Goal: Information Seeking & Learning: Learn about a topic

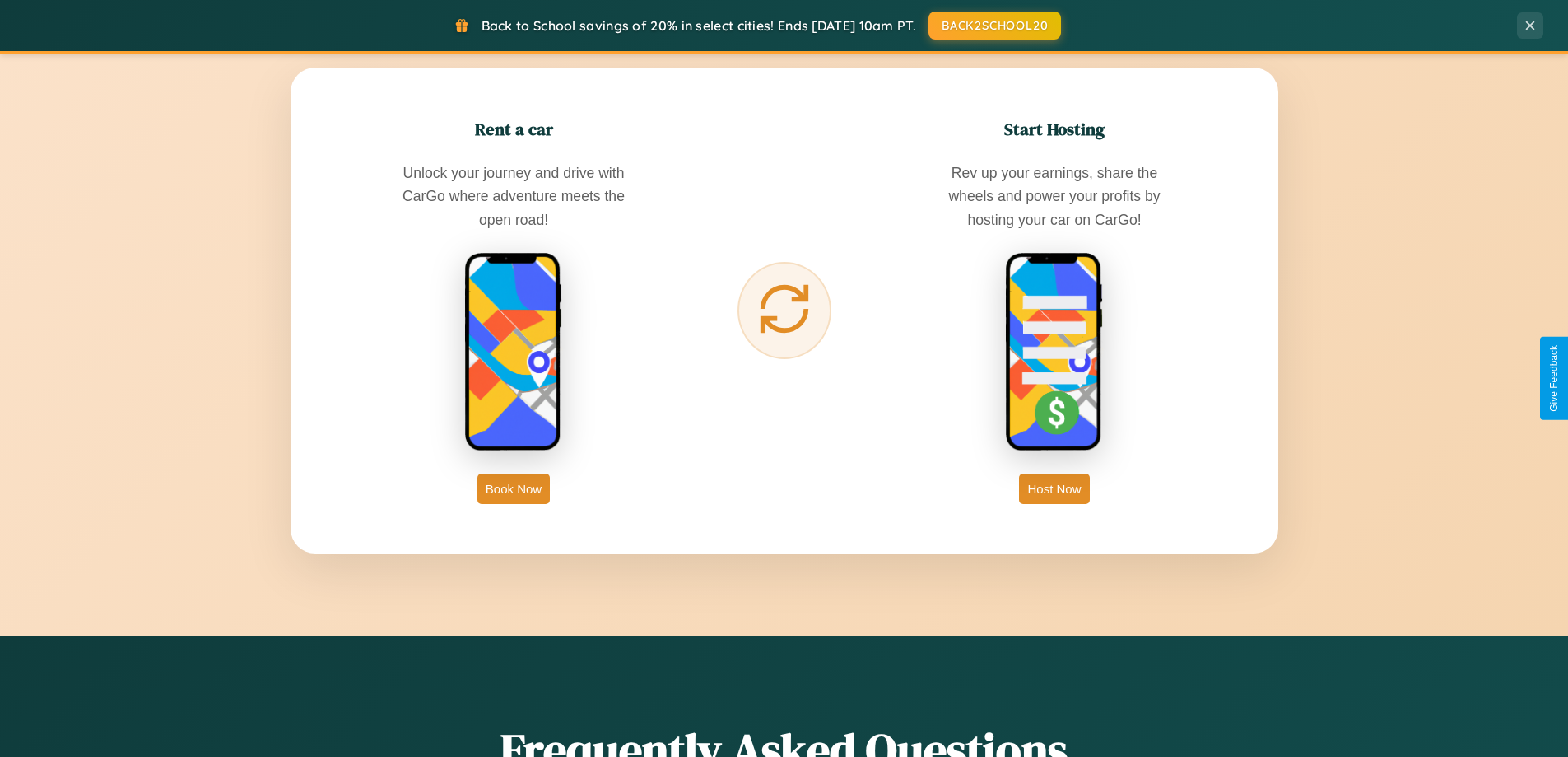
scroll to position [3168, 0]
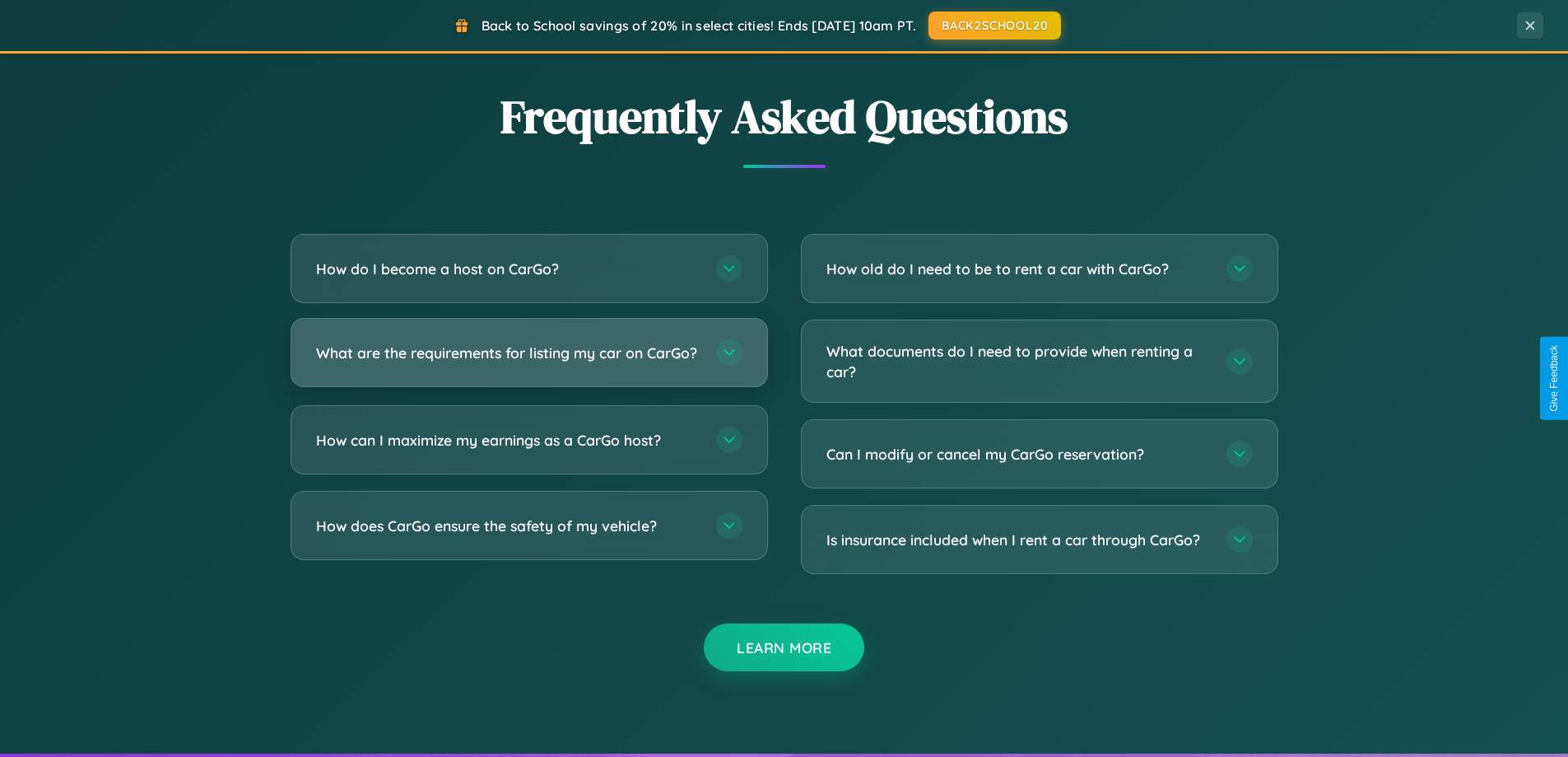
click at [528, 360] on h3 "What are the requirements for listing my car on CarGo?" at bounding box center [508, 353] width 384 height 21
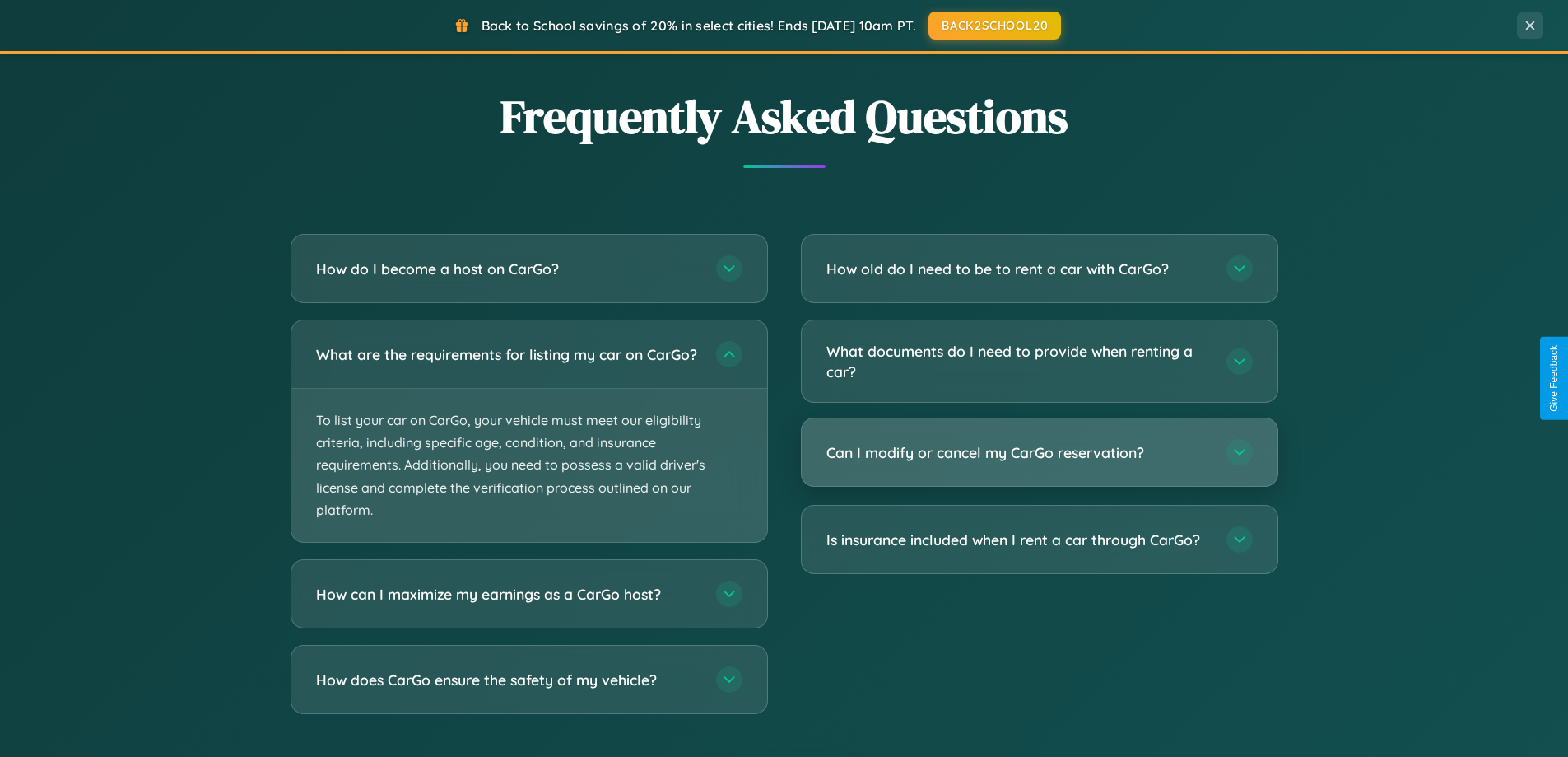
click at [1039, 453] on h3 "Can I modify or cancel my CarGo reservation?" at bounding box center [1018, 452] width 384 height 21
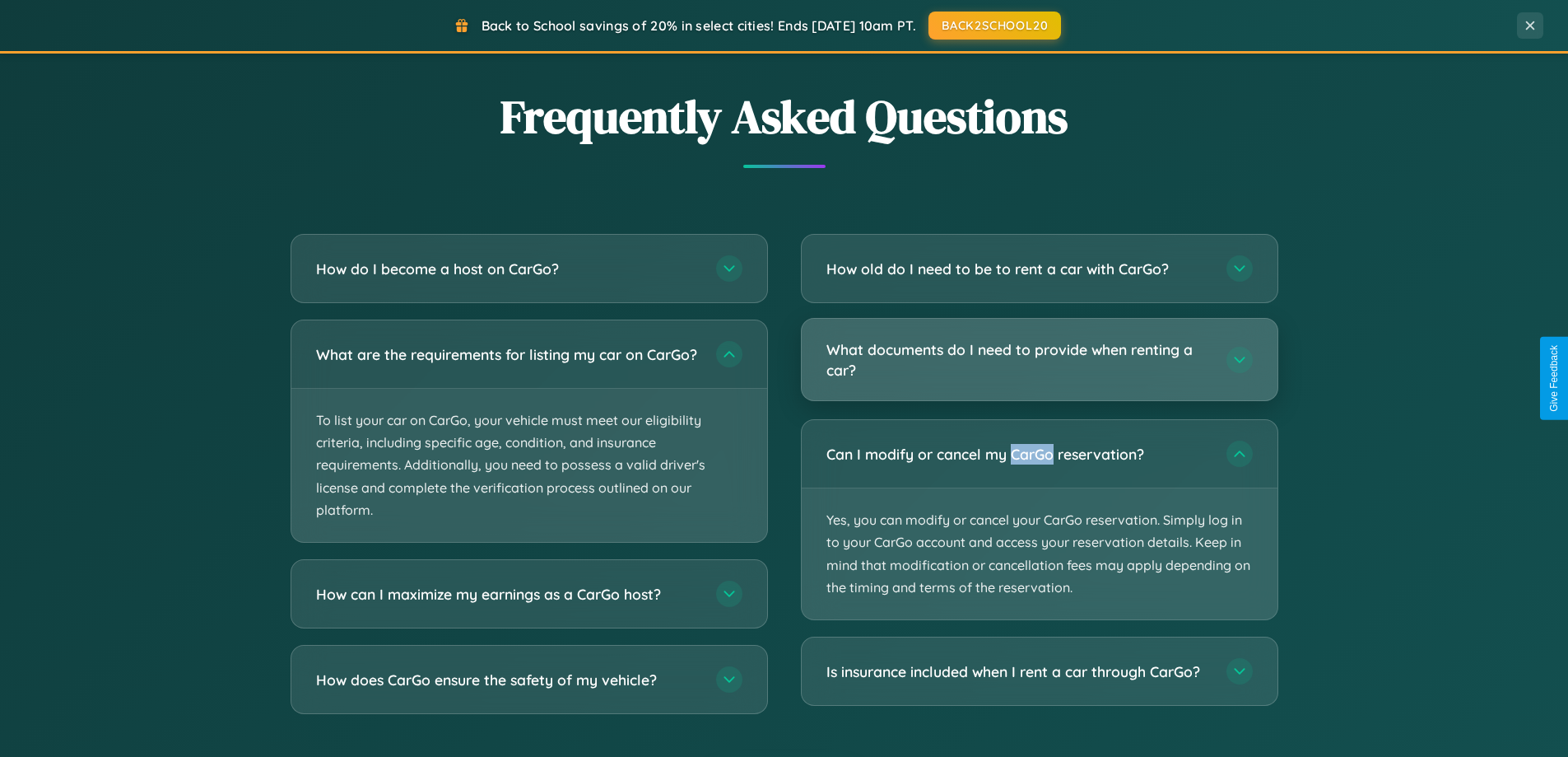
click at [1039, 361] on h3 "What documents do I need to provide when renting a car?" at bounding box center [1018, 359] width 384 height 40
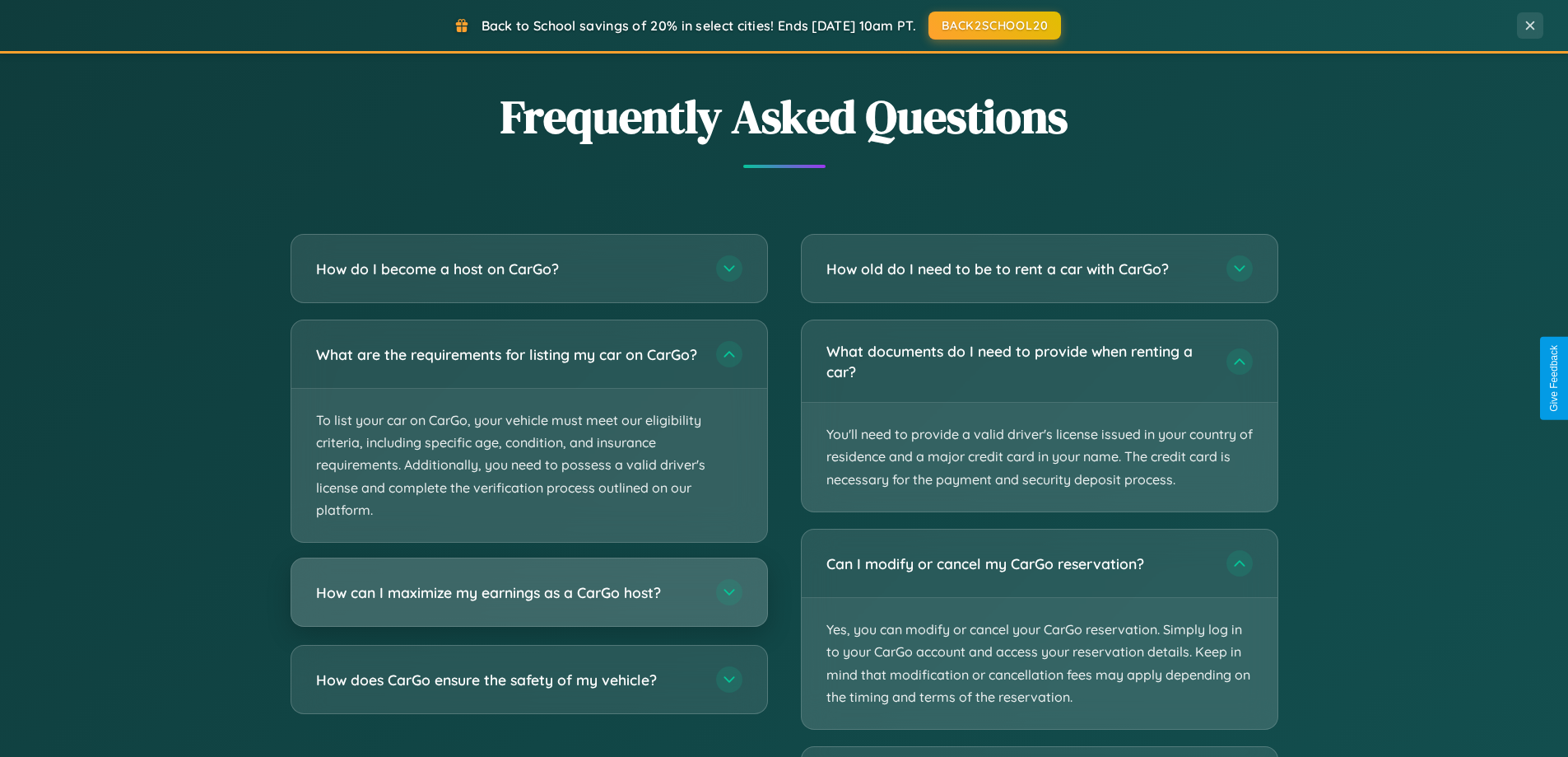
click at [528, 603] on h3 "How can I maximize my earnings as a CarGo host?" at bounding box center [508, 592] width 384 height 21
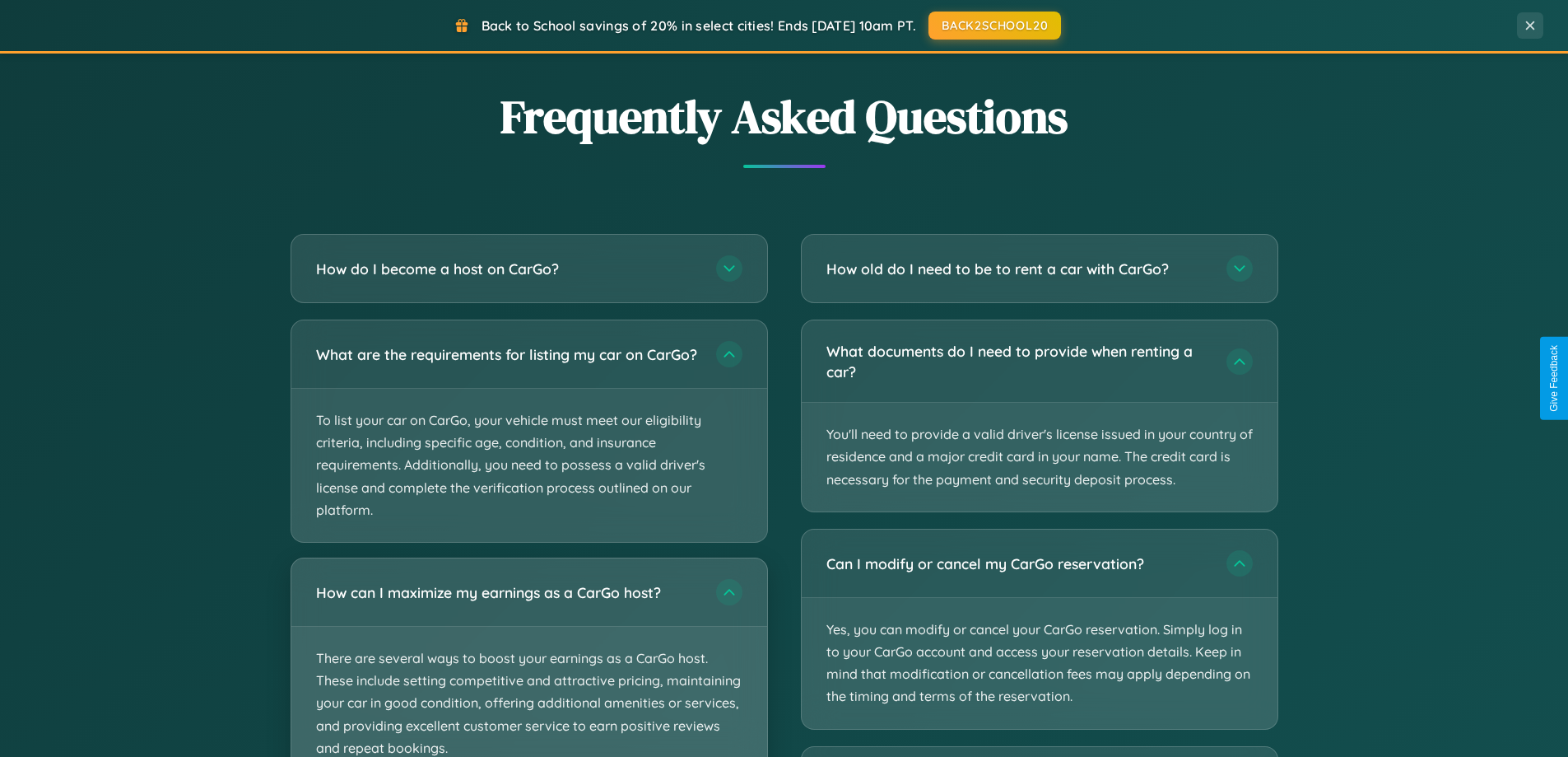
click at [528, 663] on p "There are several ways to boost your earnings as a CarGo host. These include se…" at bounding box center [529, 703] width 476 height 154
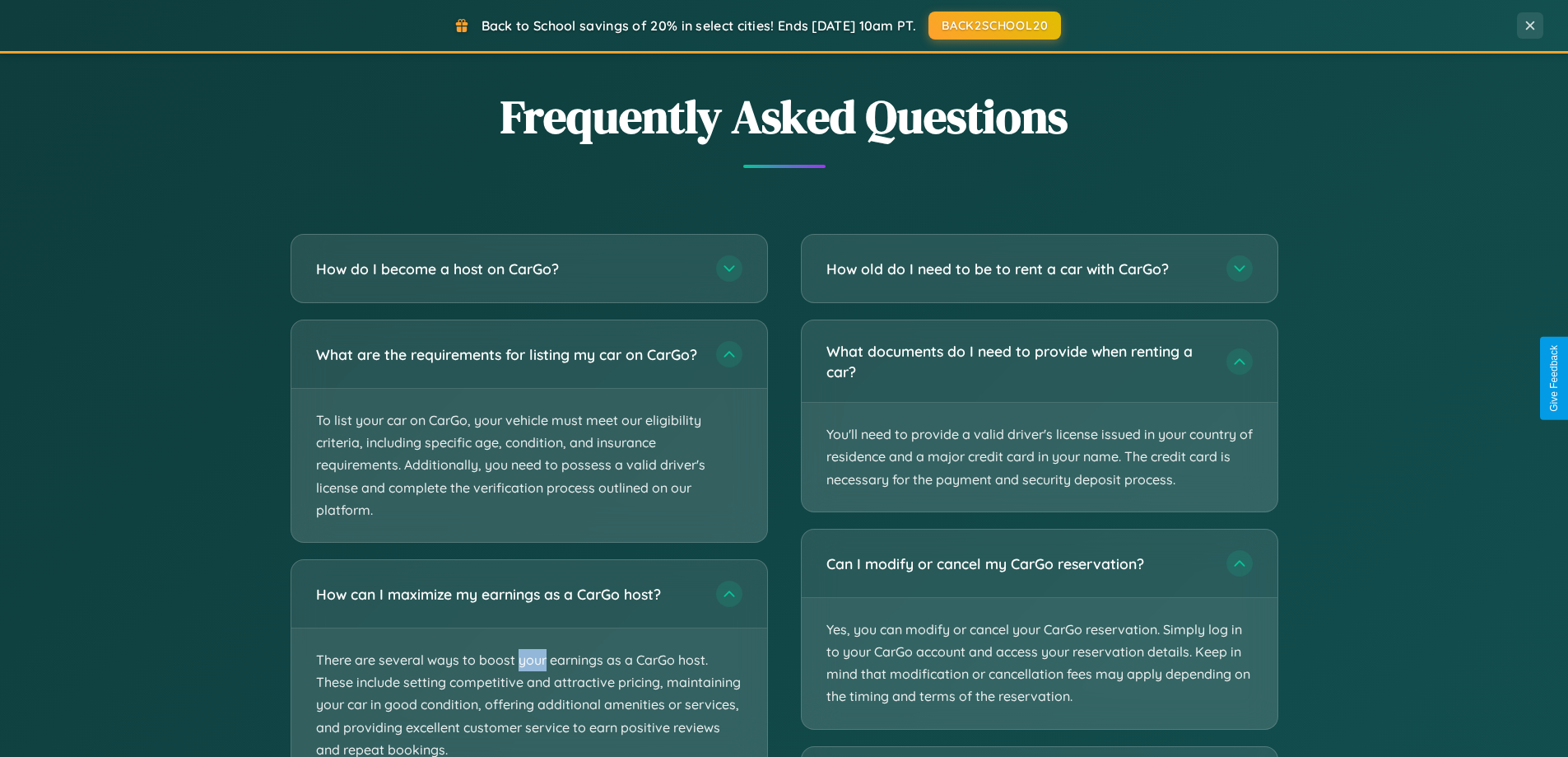
scroll to position [3293, 0]
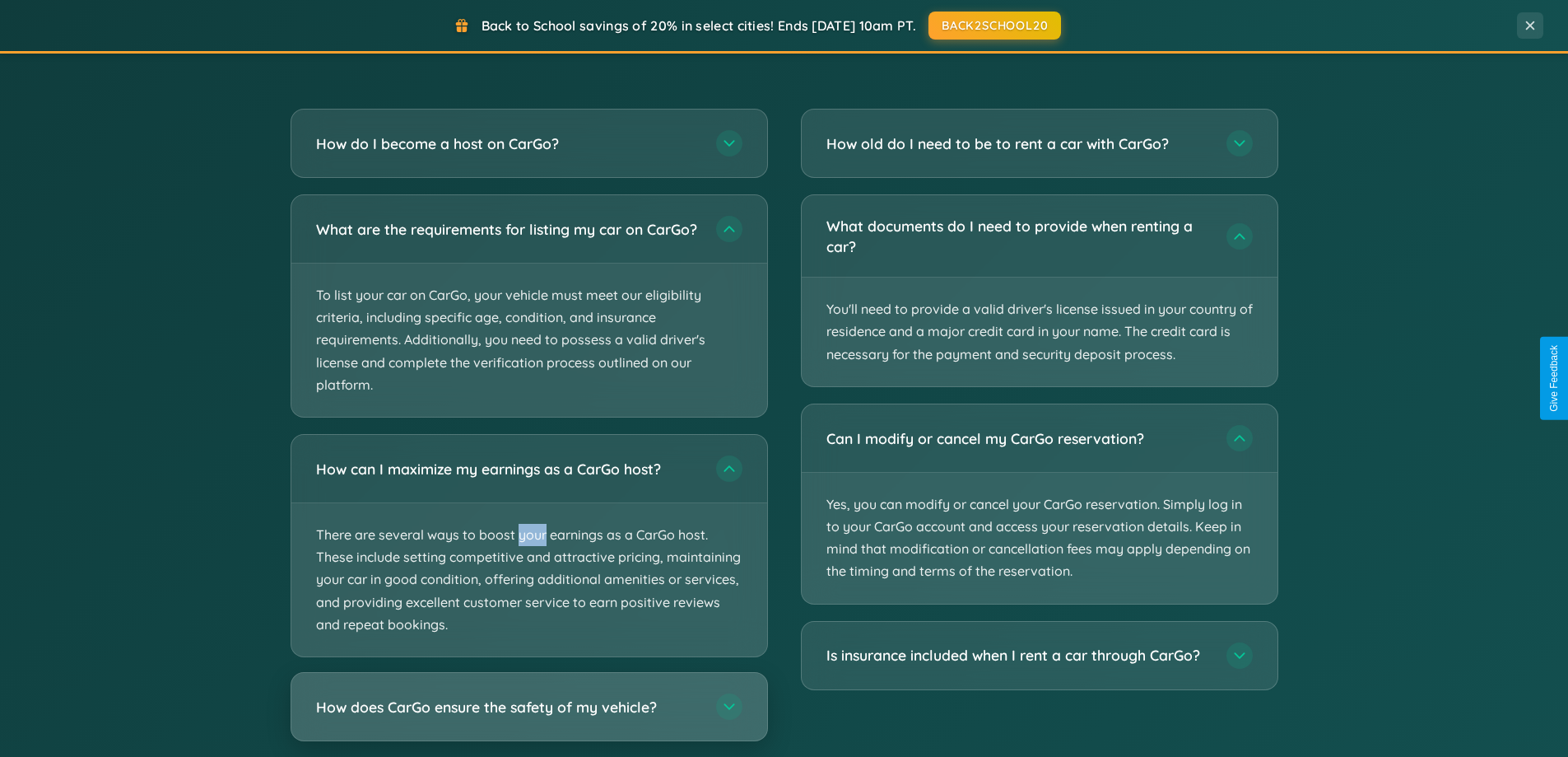
click at [528, 717] on h3 "How does CarGo ensure the safety of my vehicle?" at bounding box center [508, 706] width 384 height 21
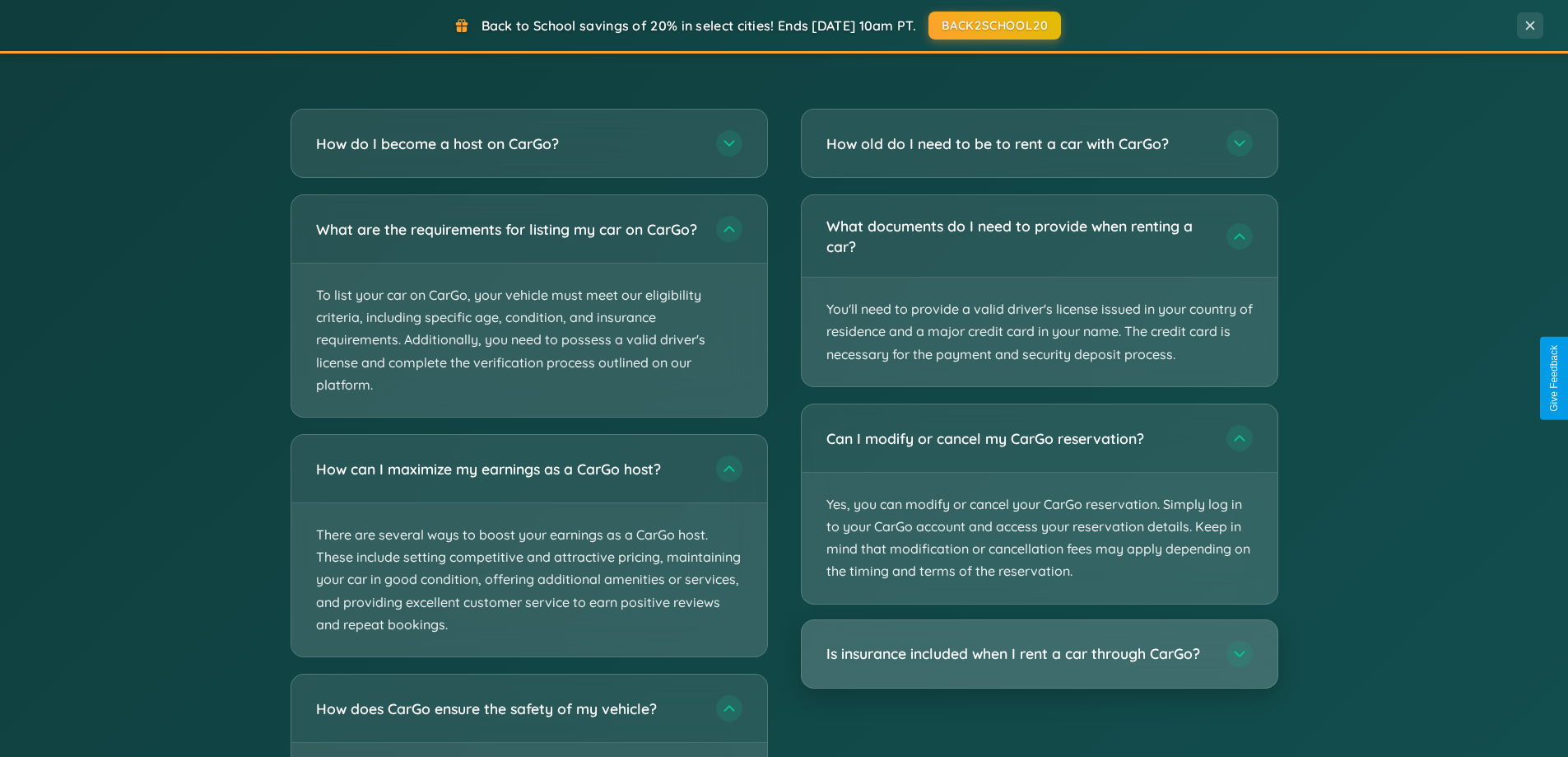
click at [1039, 653] on h3 "Is insurance included when I rent a car through CarGo?" at bounding box center [1018, 653] width 384 height 21
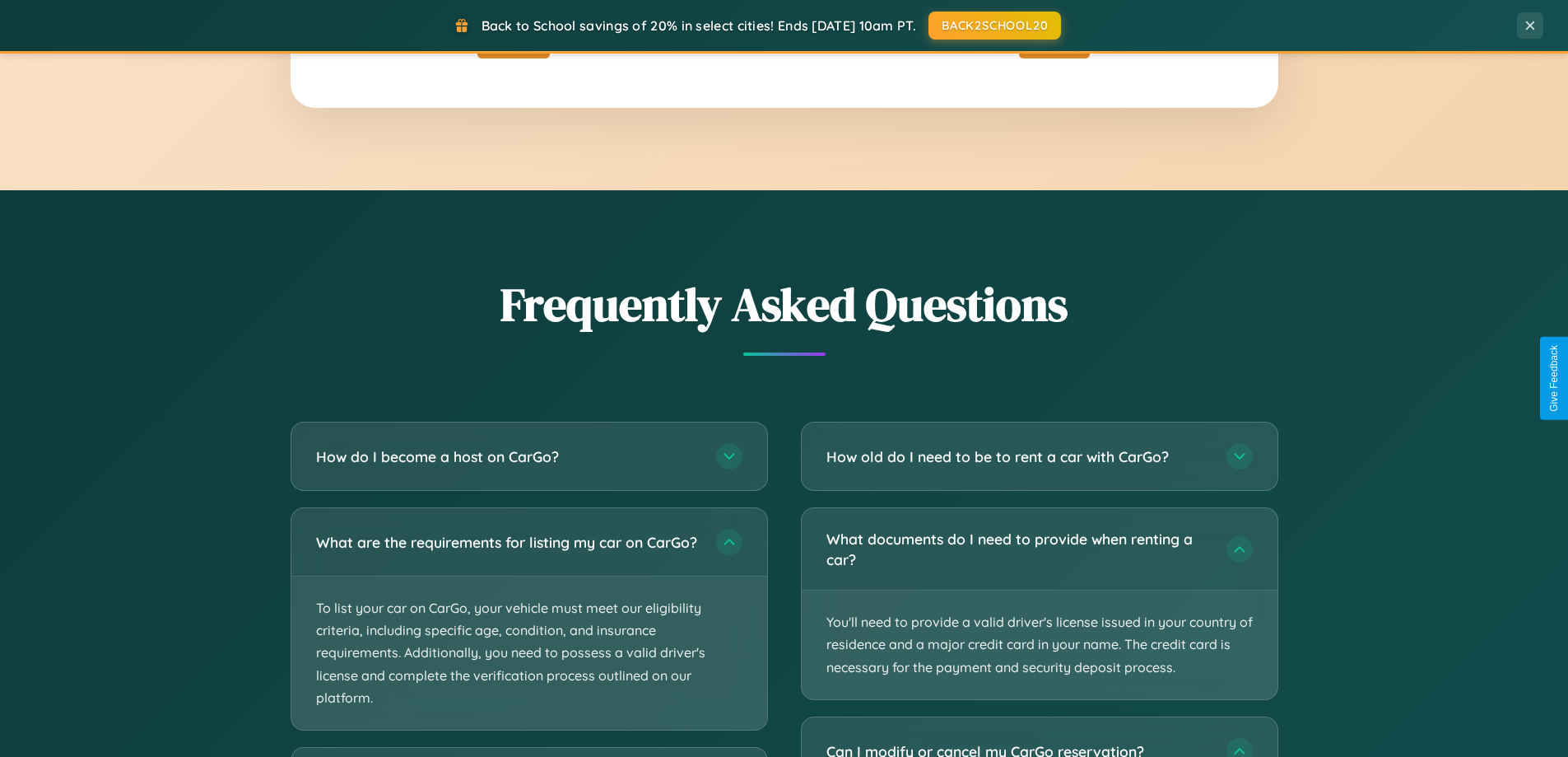
scroll to position [2646, 0]
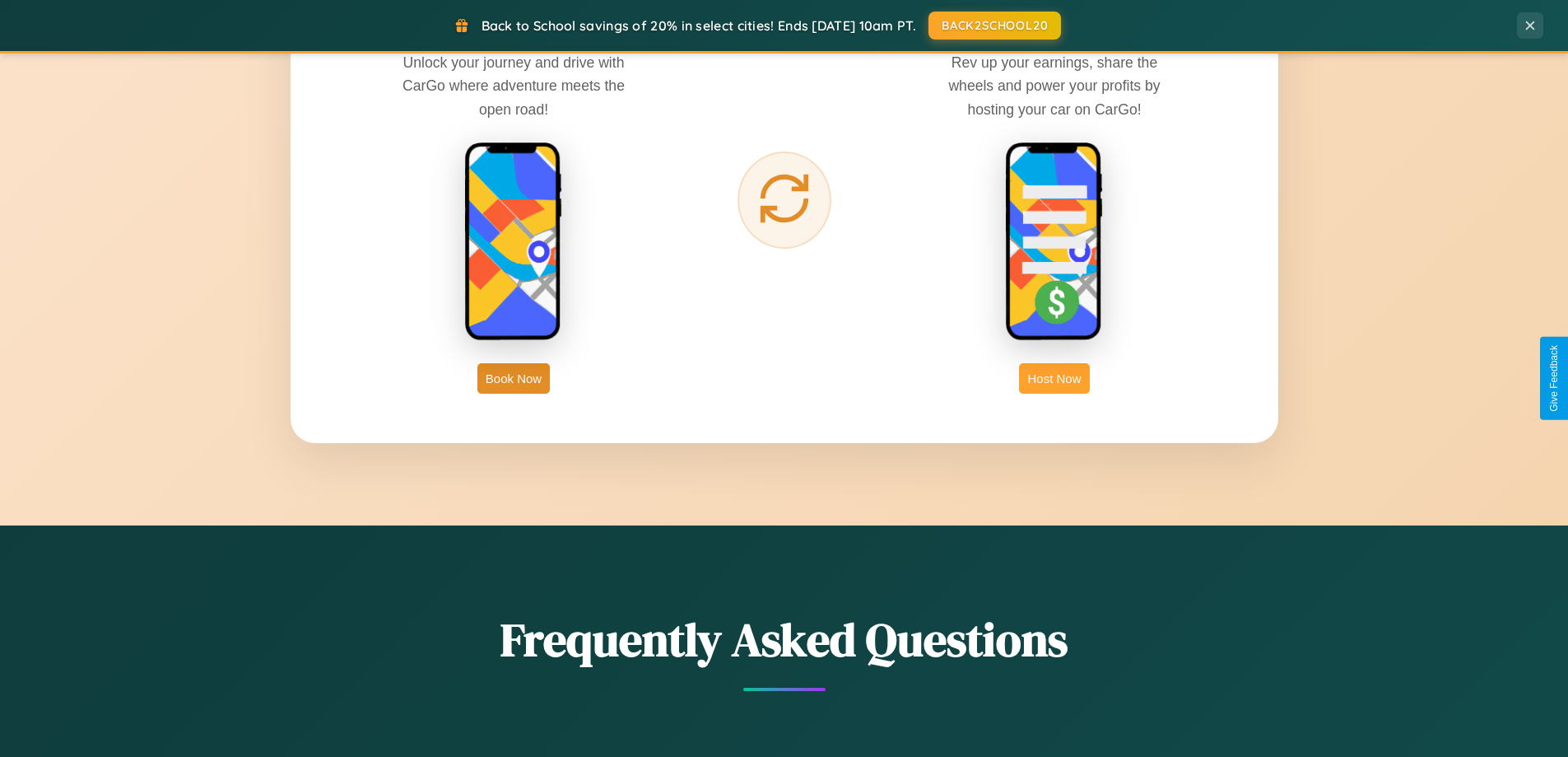
click at [1055, 378] on button "Host Now" at bounding box center [1054, 378] width 70 height 30
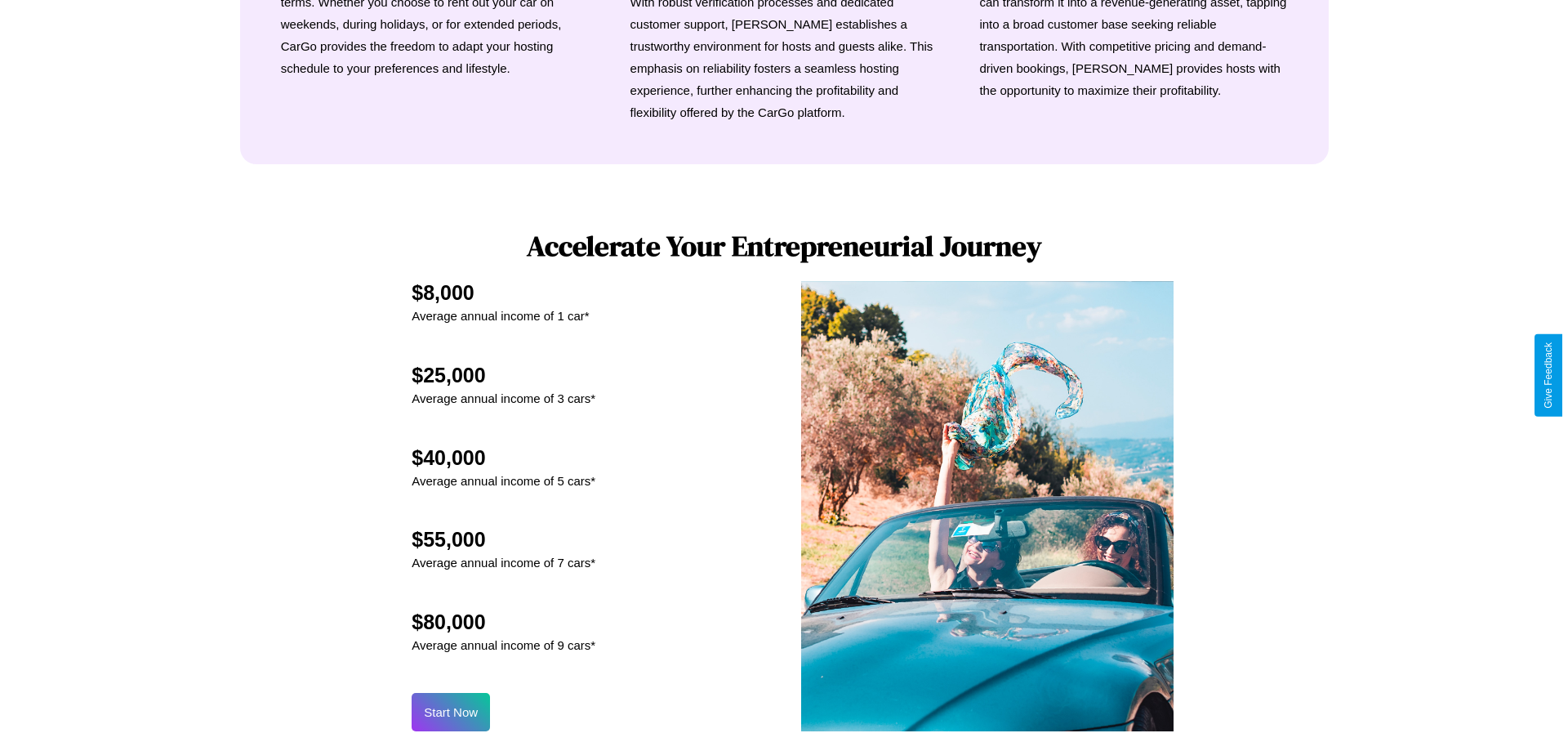
scroll to position [1703, 0]
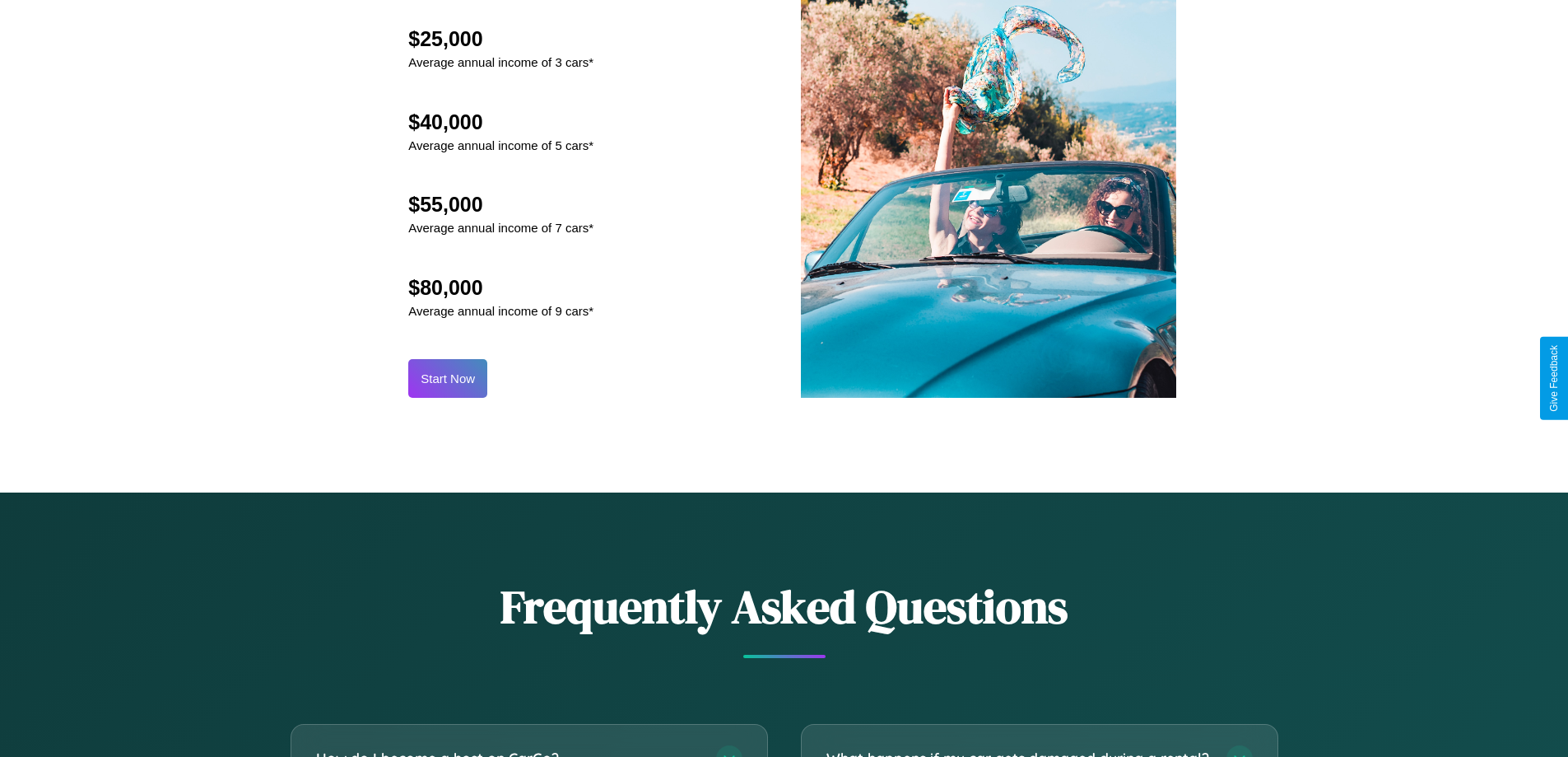
click at [448, 378] on button "Start Now" at bounding box center [447, 378] width 79 height 38
